Goal: Task Accomplishment & Management: Use online tool/utility

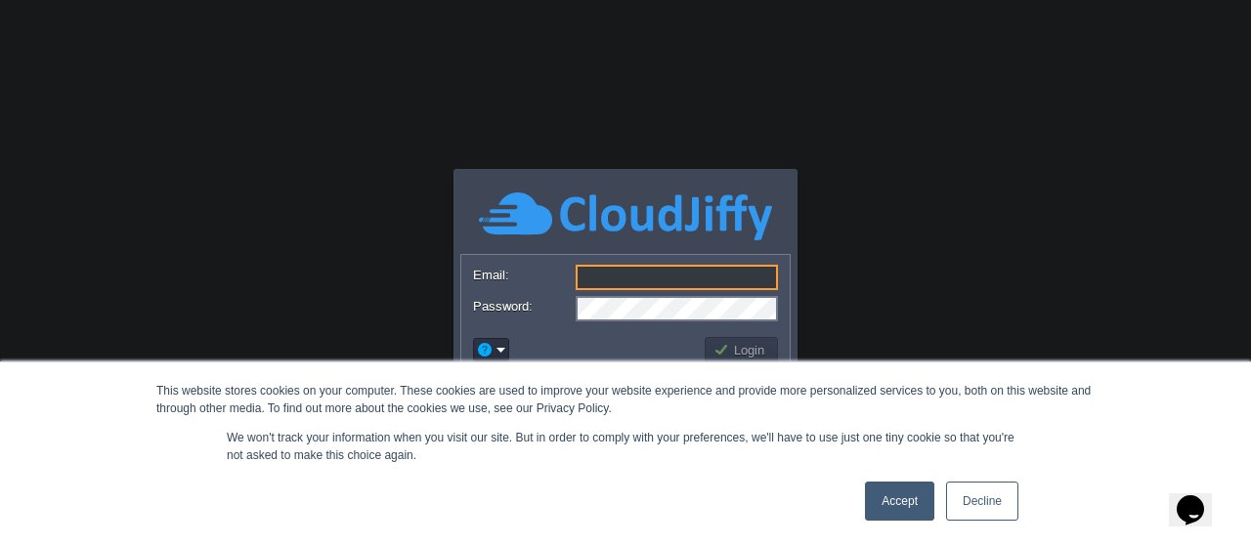
type input "[EMAIL_ADDRESS][DOMAIN_NAME]"
click at [897, 512] on link "Accept" at bounding box center [899, 501] width 69 height 39
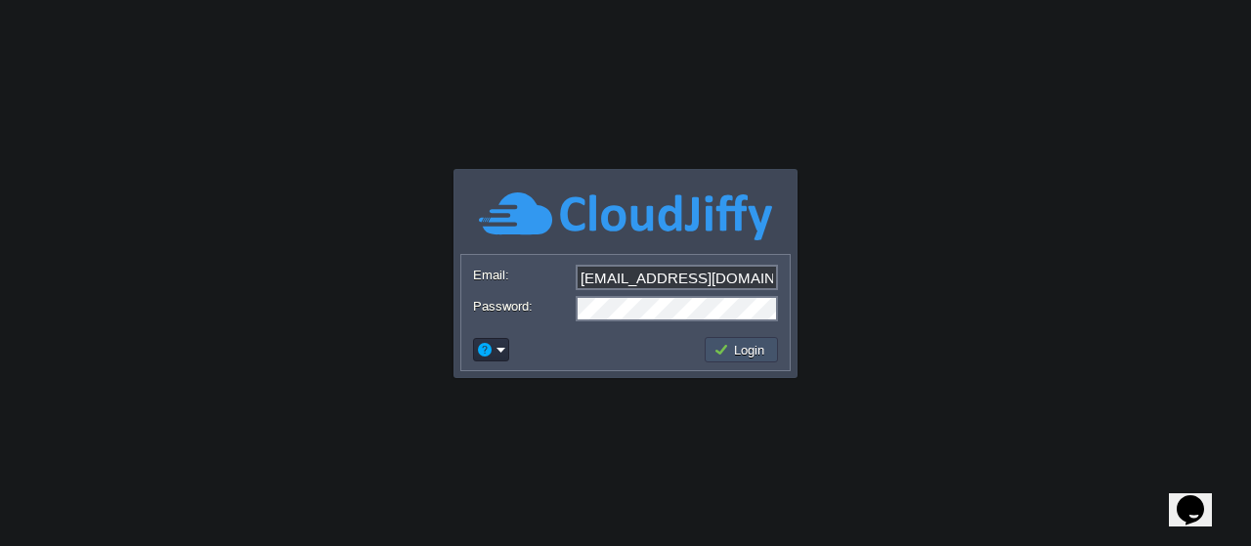
click at [753, 345] on button "Login" at bounding box center [742, 350] width 57 height 18
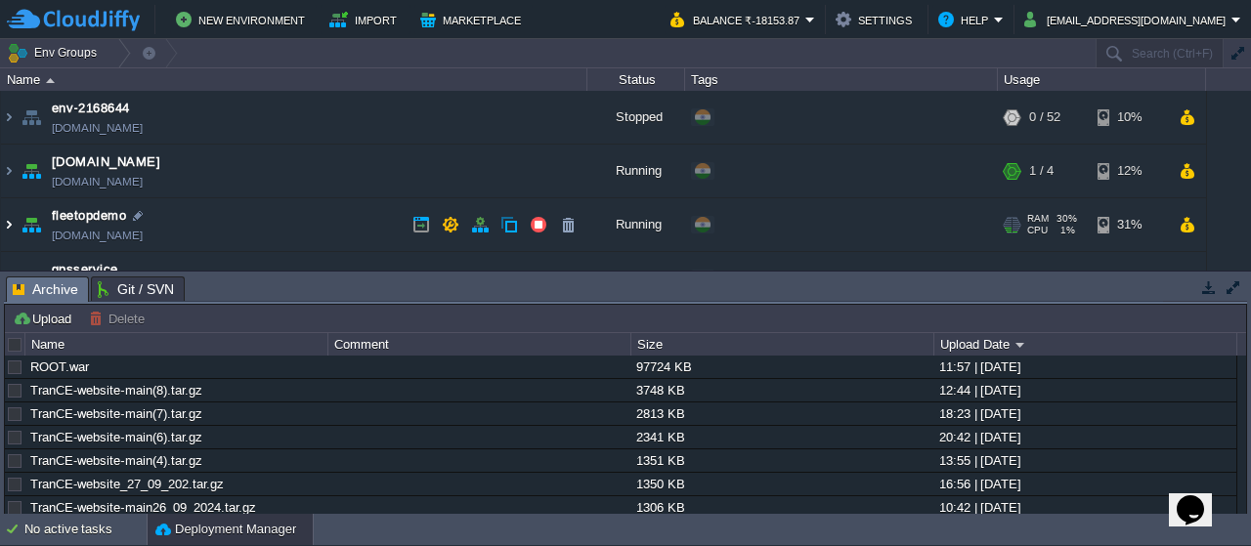
click at [11, 218] on img at bounding box center [9, 224] width 16 height 53
click at [1229, 282] on button "button" at bounding box center [1234, 288] width 18 height 18
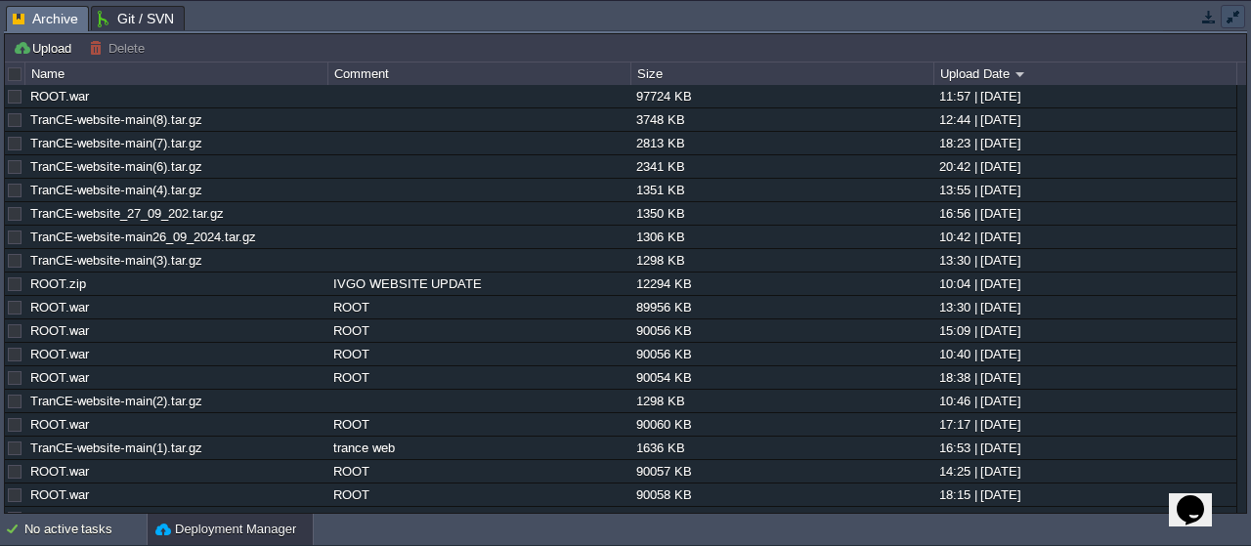
click at [1237, 21] on button "button" at bounding box center [1234, 17] width 18 height 18
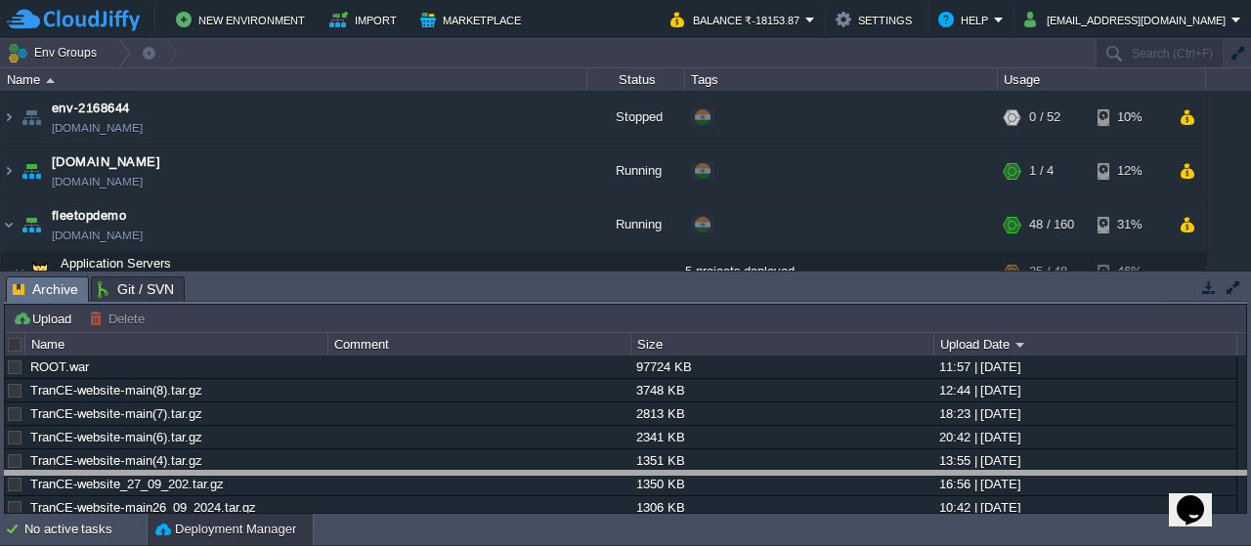
drag, startPoint x: 768, startPoint y: 290, endPoint x: 732, endPoint y: 519, distance: 231.6
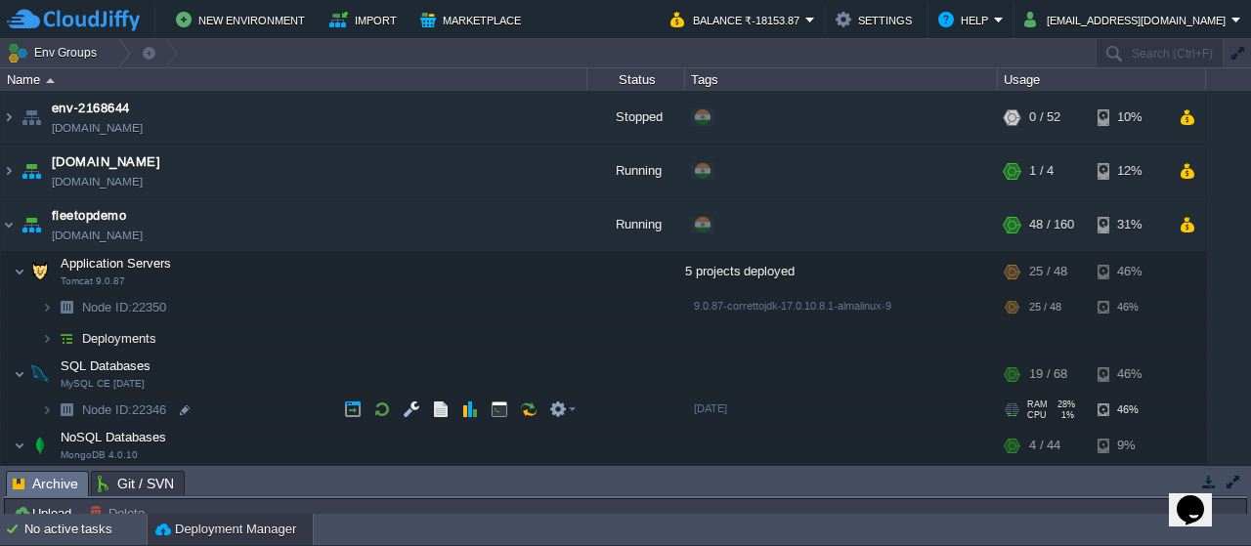
click at [40, 415] on span at bounding box center [21, 410] width 40 height 15
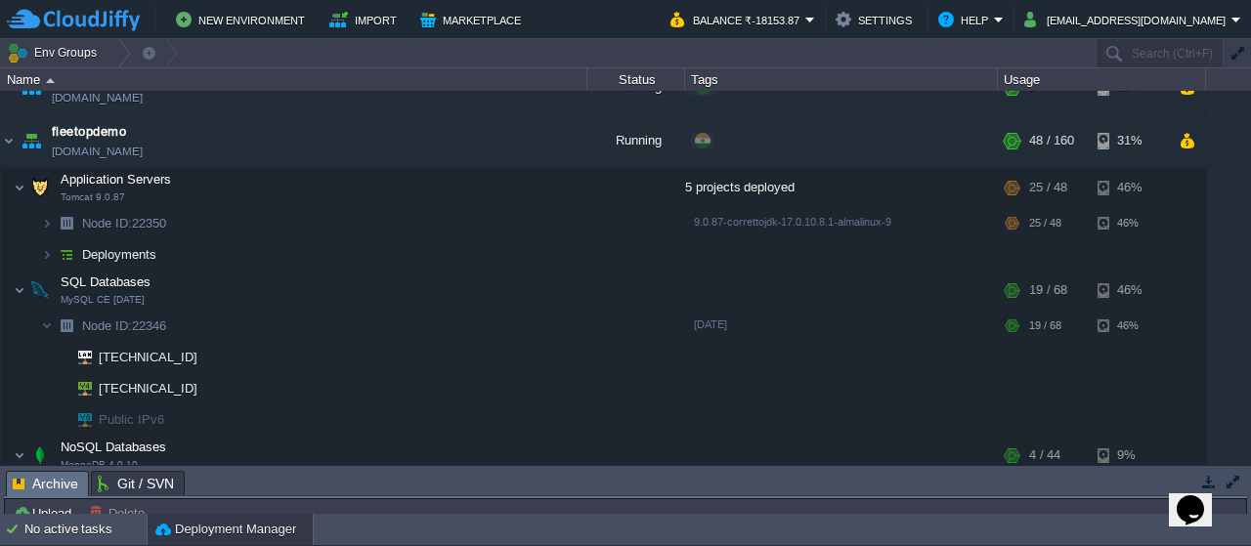
scroll to position [92, 0]
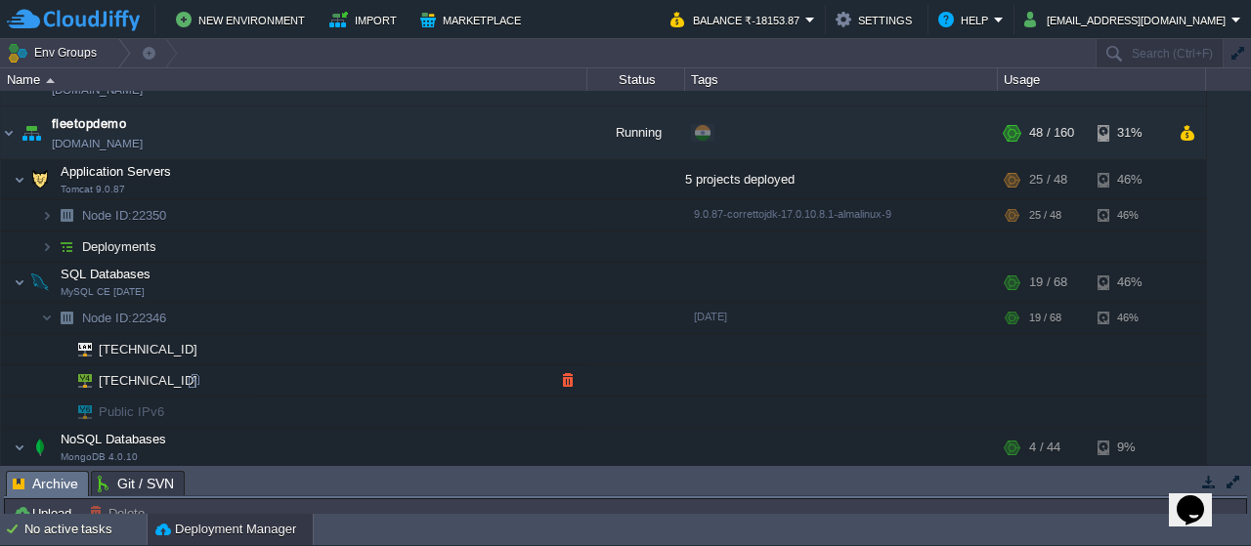
click at [192, 391] on td "[TECHNICAL_ID]" at bounding box center [294, 381] width 586 height 31
click at [201, 376] on div at bounding box center [194, 381] width 18 height 18
